Goal: Transaction & Acquisition: Purchase product/service

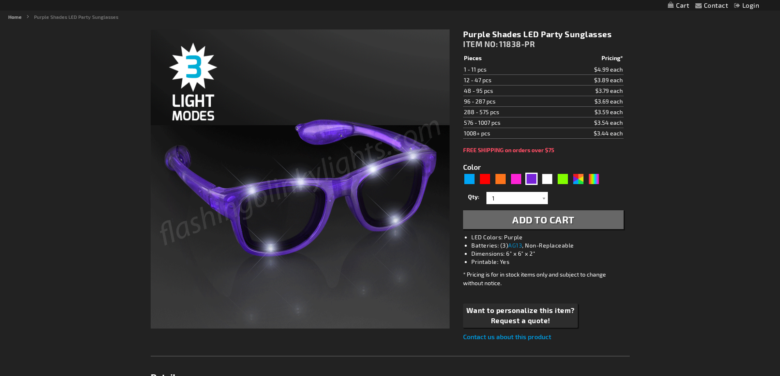
scroll to position [164, 0]
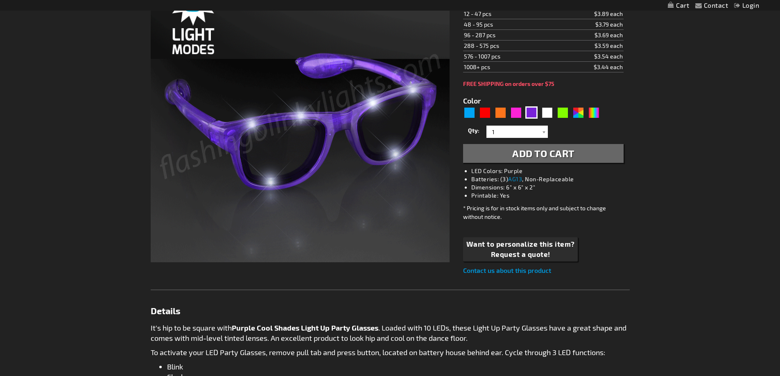
click at [171, 203] on div "Checkout as a new customer Creating an account has many benefits: See order and…" at bounding box center [390, 307] width 479 height 700
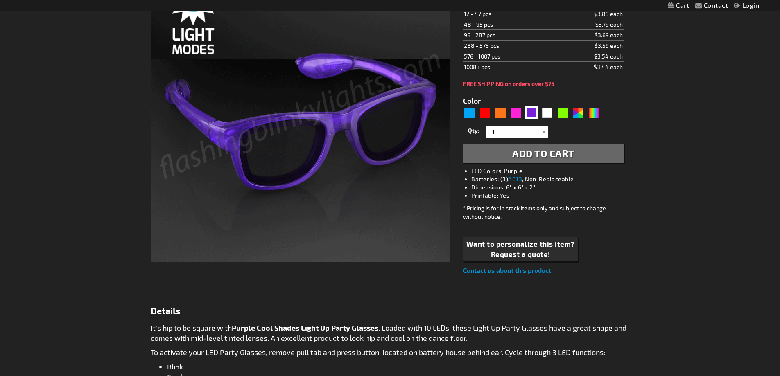
click at [175, 129] on div "Checkout as a new customer Creating an account has many benefits: See order and…" at bounding box center [390, 307] width 479 height 700
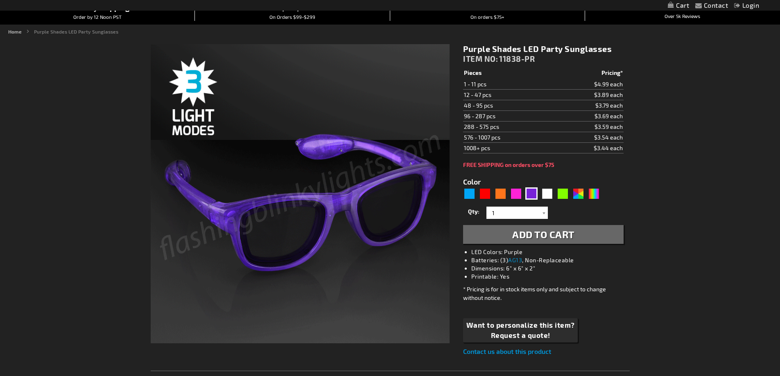
scroll to position [0, 0]
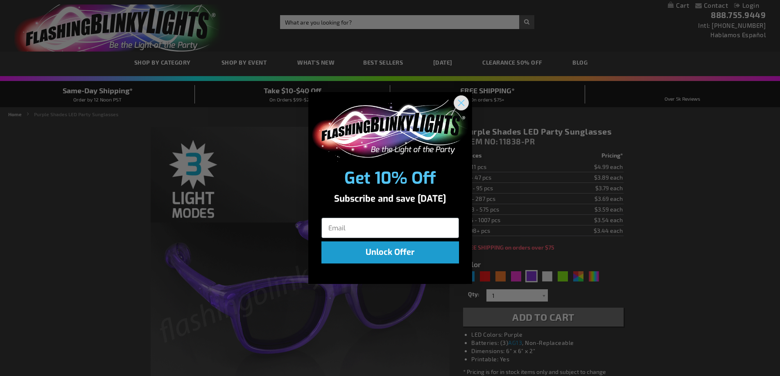
click at [464, 102] on circle "Close dialog" at bounding box center [461, 103] width 14 height 14
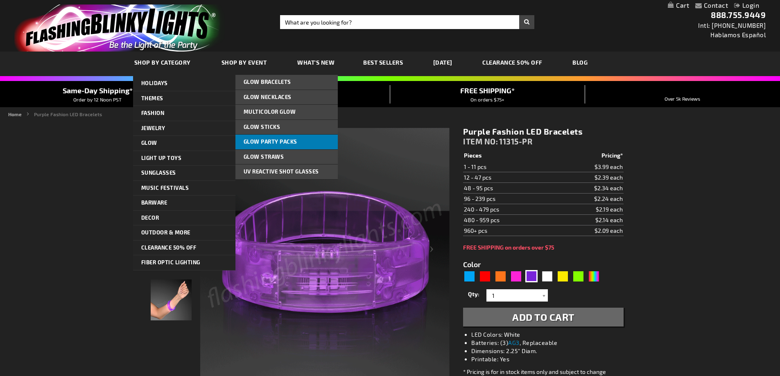
click at [298, 141] on link "Glow Party Packs" at bounding box center [286, 142] width 102 height 15
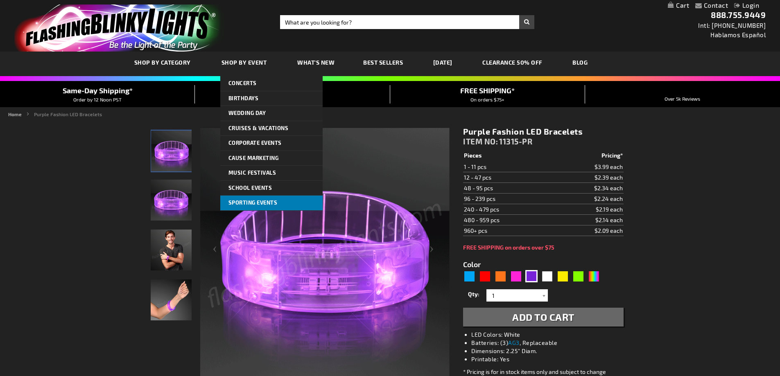
click at [259, 201] on span "Sporting Events" at bounding box center [252, 202] width 49 height 7
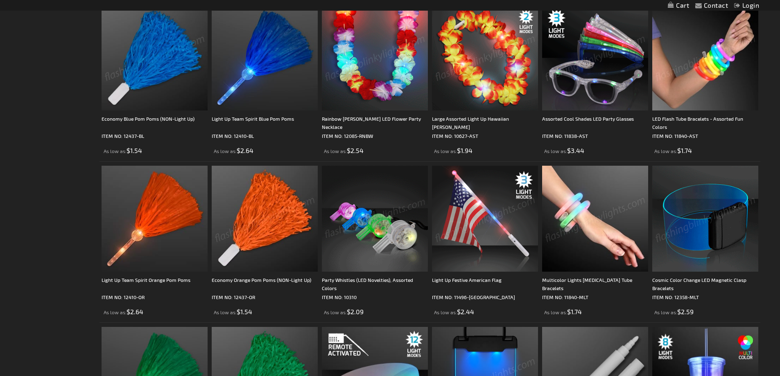
scroll to position [450, 0]
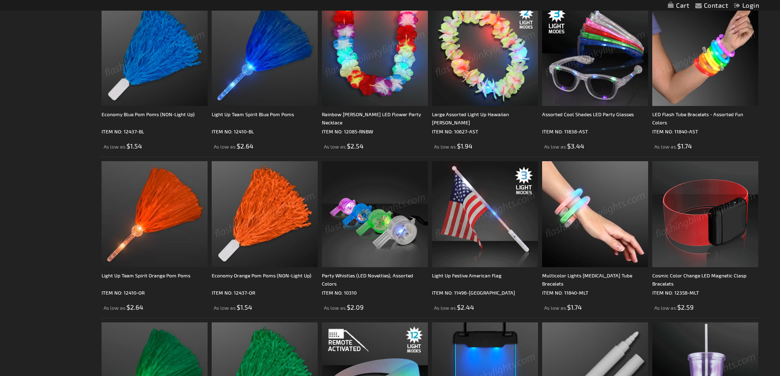
click at [689, 221] on img at bounding box center [705, 214] width 106 height 106
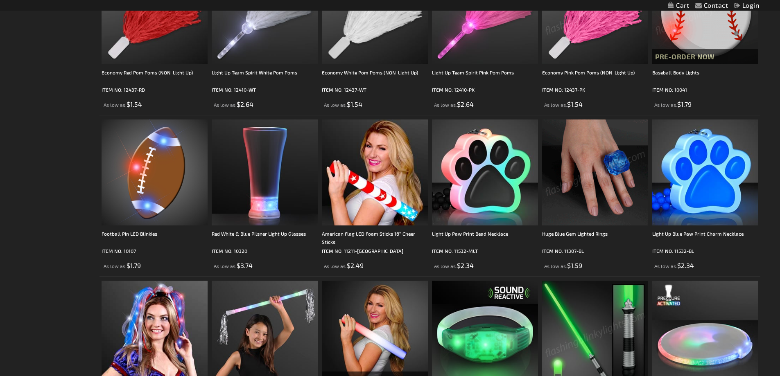
scroll to position [1147, 0]
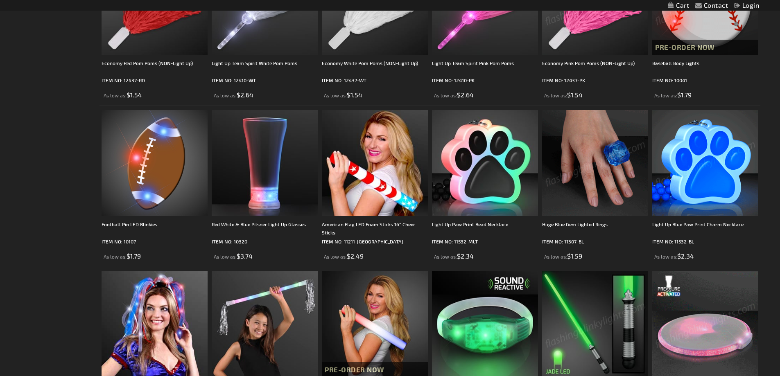
click at [710, 181] on img at bounding box center [705, 163] width 106 height 106
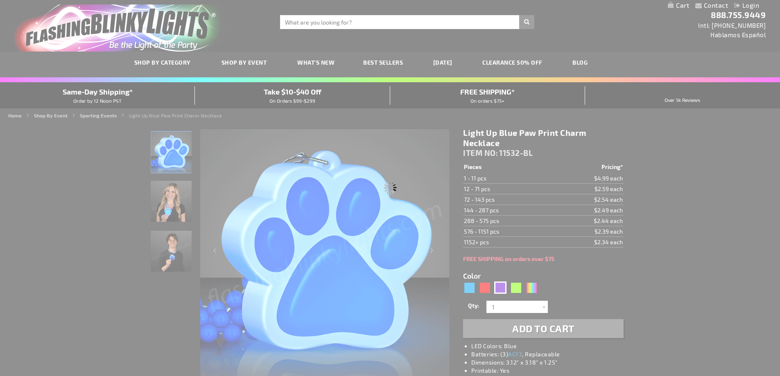
type input "11532-PR"
type input "Customize - Light Up Purple Paw Print Charm Necklace - ITEM NO: 11532-PR"
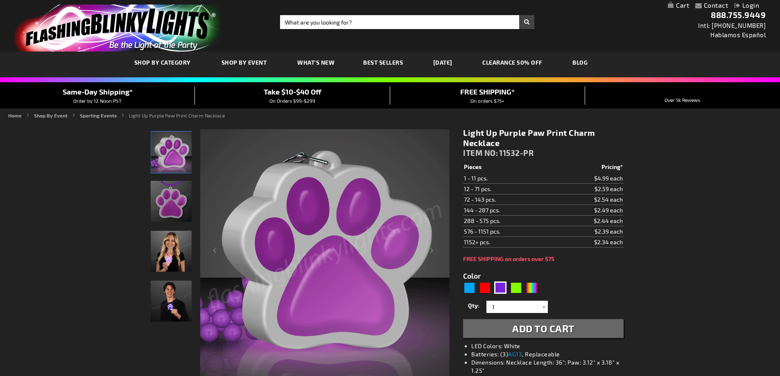
click at [175, 254] on img at bounding box center [171, 251] width 41 height 41
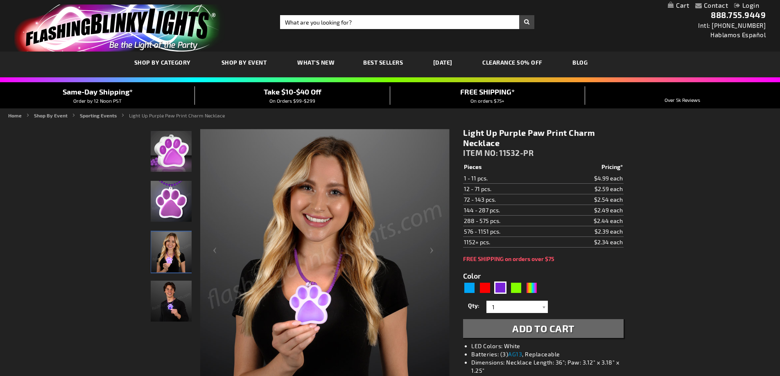
click at [174, 317] on img at bounding box center [171, 301] width 41 height 41
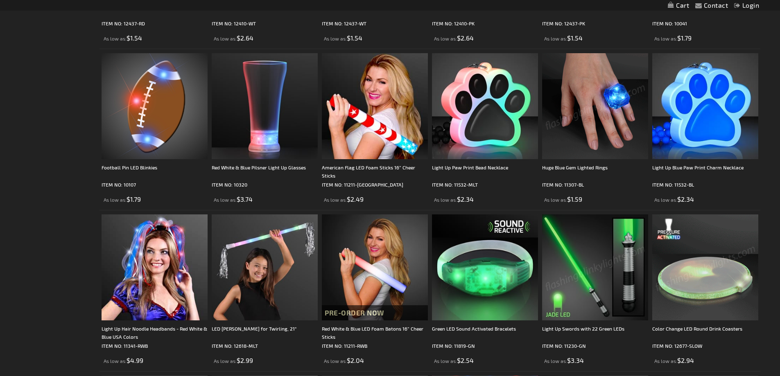
scroll to position [1270, 0]
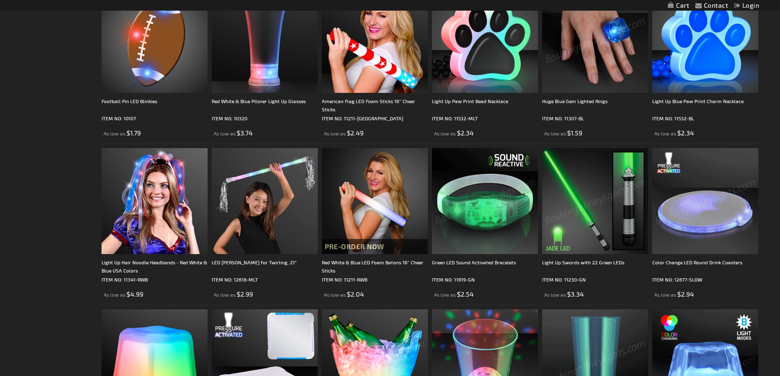
click at [488, 235] on img at bounding box center [485, 201] width 106 height 106
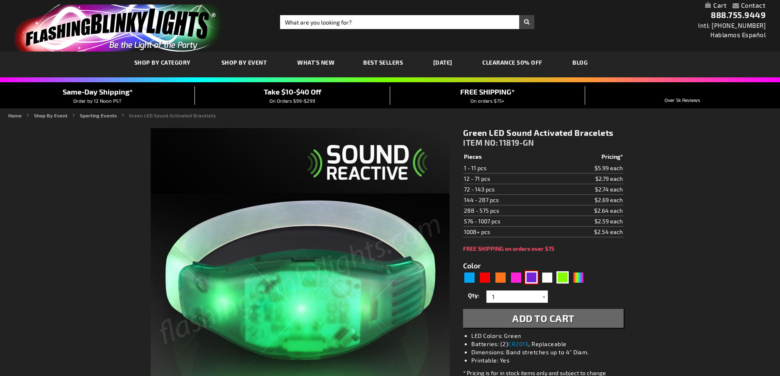
click at [529, 274] on div "Purple" at bounding box center [531, 277] width 12 height 12
type input "5640"
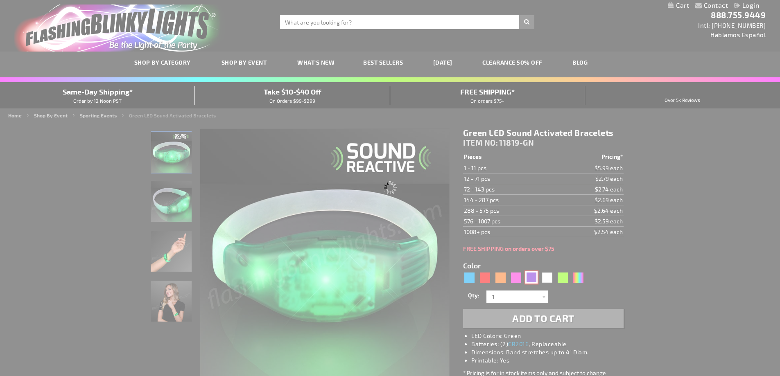
type input "11819-PR"
type input "Customize - Purple LED Sound Sensitive Light Bracelets - ITEM NO: 11819-PR"
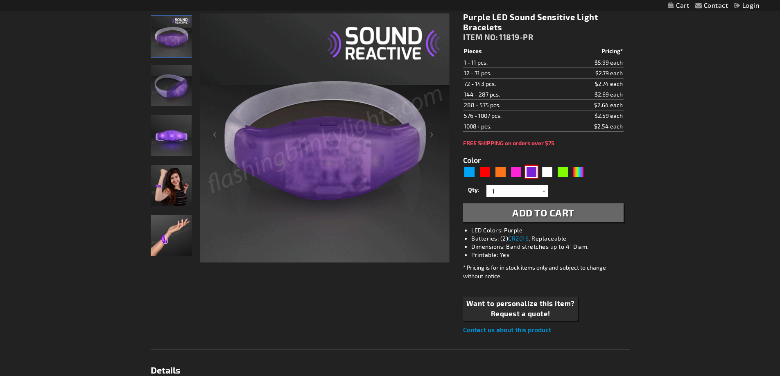
scroll to position [164, 0]
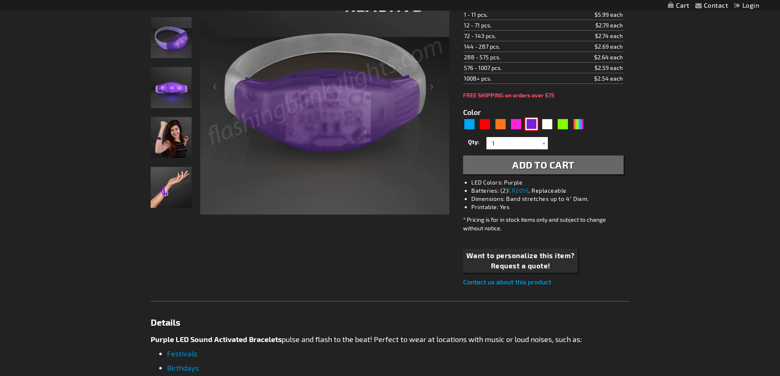
click at [166, 188] on img at bounding box center [171, 187] width 41 height 41
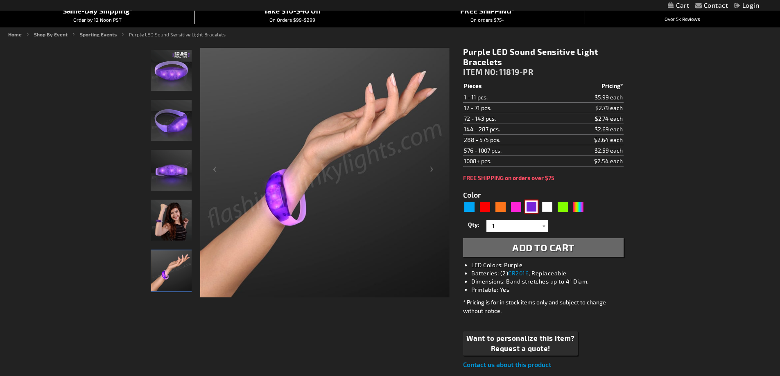
scroll to position [0, 0]
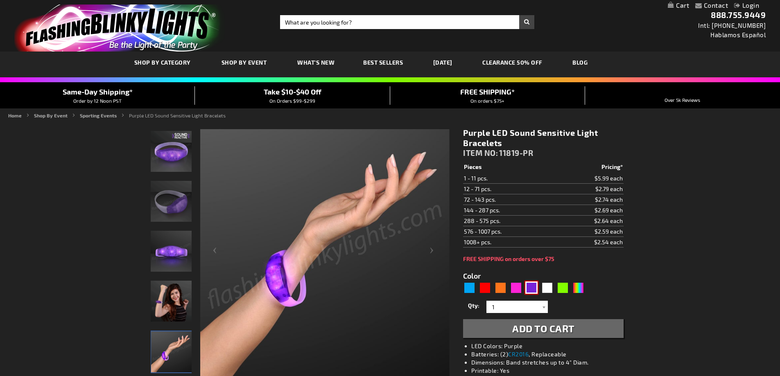
click at [178, 153] on img at bounding box center [171, 151] width 41 height 41
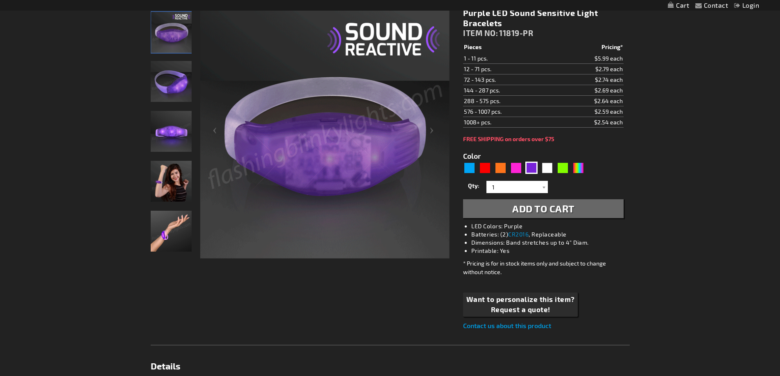
scroll to position [123, 0]
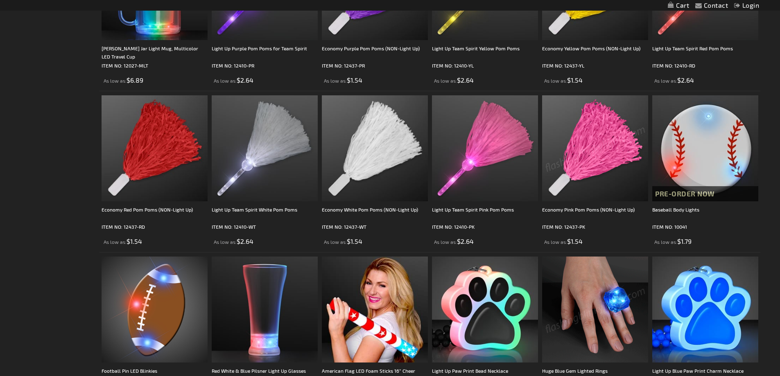
scroll to position [901, 0]
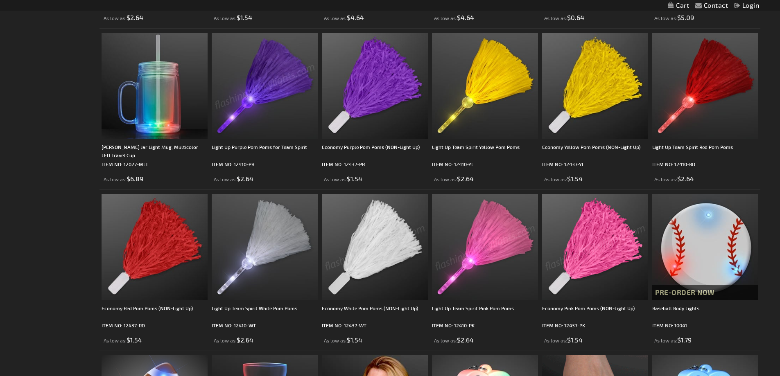
click at [275, 93] on img at bounding box center [265, 86] width 106 height 106
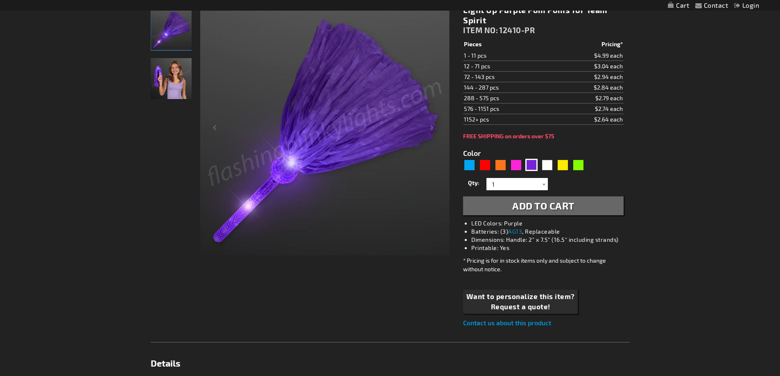
click at [164, 71] on img "Girl displaying Light Up Purple Pom Poms for Team Spirit" at bounding box center [171, 78] width 41 height 41
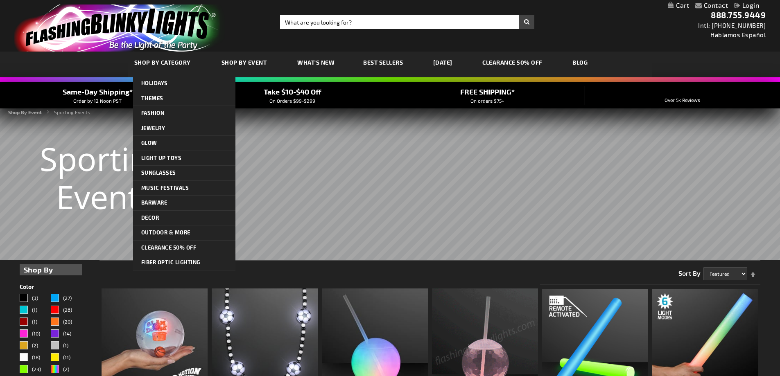
click at [193, 64] on link "SHOP BY CATEGORY" at bounding box center [163, 62] width 71 height 27
